Goal: Navigation & Orientation: Find specific page/section

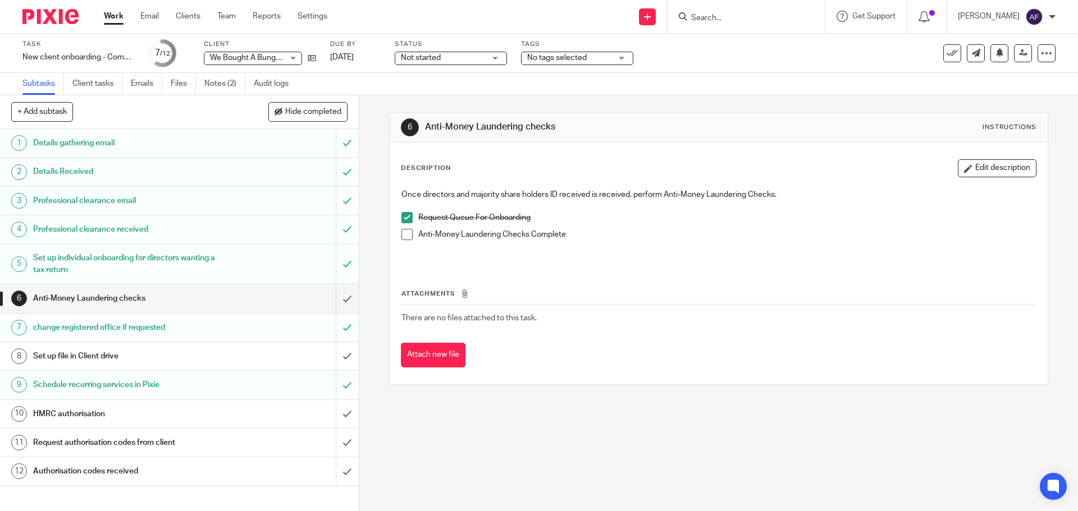
click at [115, 20] on link "Work" at bounding box center [114, 16] width 20 height 11
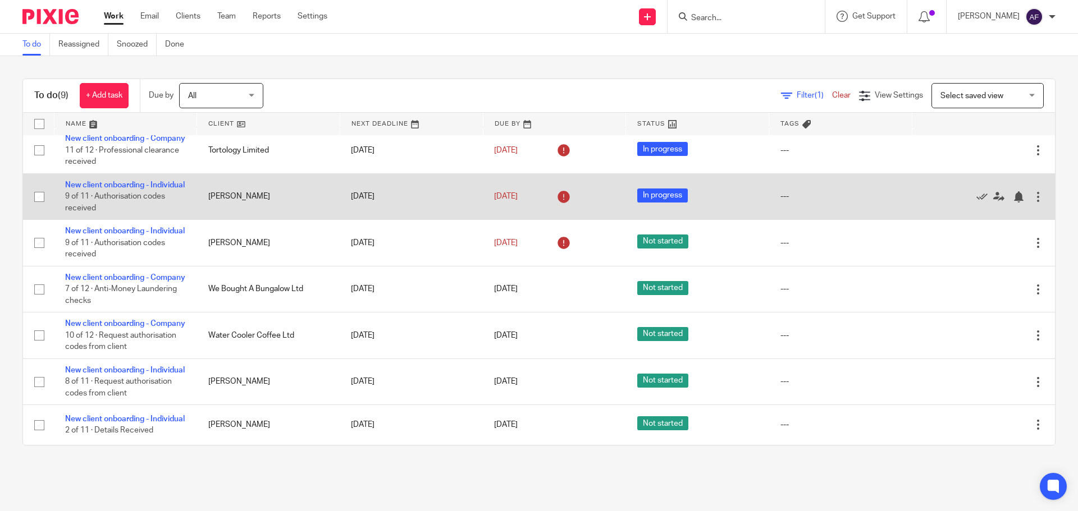
scroll to position [198, 0]
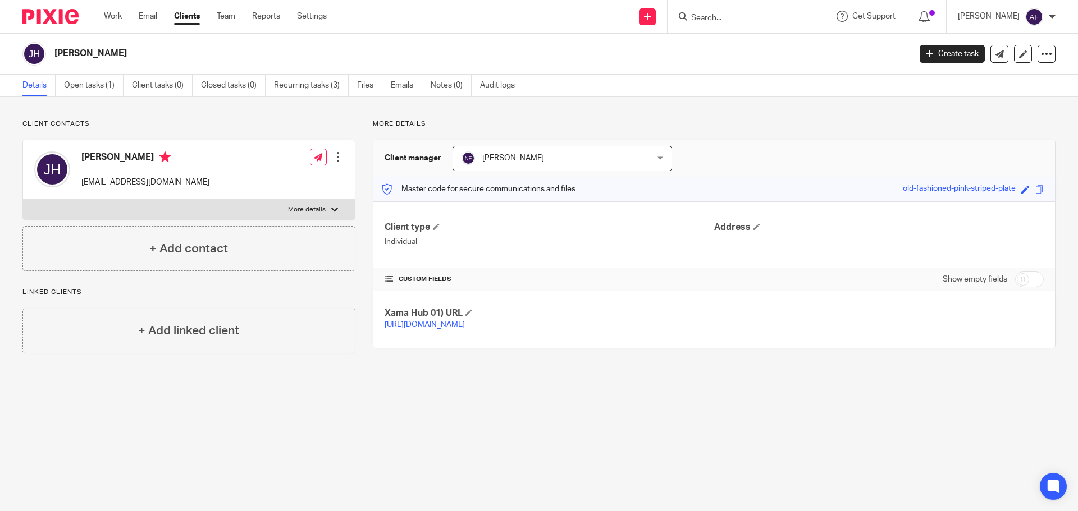
click at [267, 129] on p "Client contacts" at bounding box center [188, 124] width 333 height 9
